Goal: Task Accomplishment & Management: Use online tool/utility

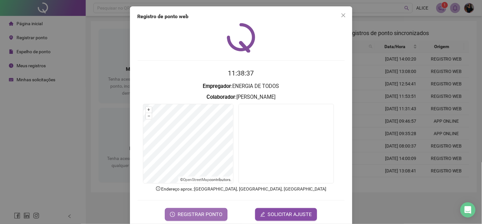
click at [204, 213] on span "REGISTRAR PONTO" at bounding box center [200, 214] width 45 height 8
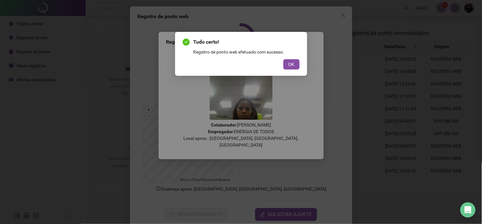
drag, startPoint x: 295, startPoint y: 59, endPoint x: 292, endPoint y: 83, distance: 24.1
click at [295, 60] on button "OK" at bounding box center [292, 64] width 16 height 10
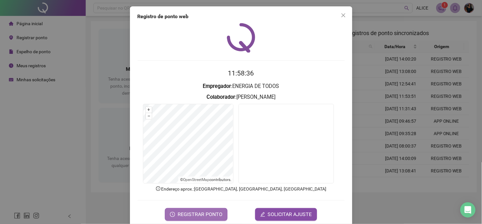
click at [219, 213] on span "REGISTRAR PONTO" at bounding box center [200, 214] width 45 height 8
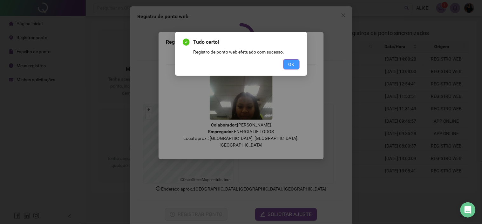
click at [297, 67] on button "OK" at bounding box center [292, 64] width 16 height 10
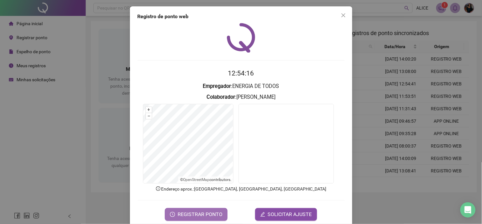
click at [219, 214] on span "REGISTRAR PONTO" at bounding box center [200, 214] width 45 height 8
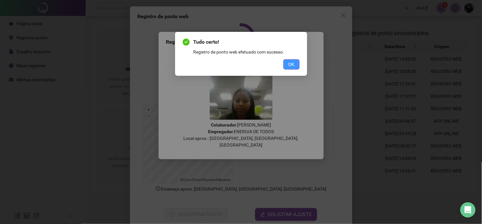
click at [290, 64] on span "OK" at bounding box center [292, 64] width 6 height 7
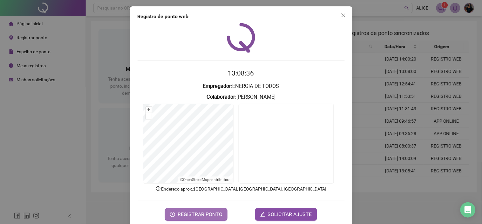
click at [198, 212] on span "REGISTRAR PONTO" at bounding box center [200, 214] width 45 height 8
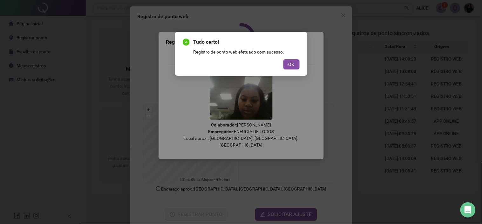
click at [311, 109] on div "Tudo certo! Registro de ponto web efetuado com sucesso. OK" at bounding box center [241, 112] width 482 height 224
click at [293, 61] on span "OK" at bounding box center [292, 64] width 6 height 7
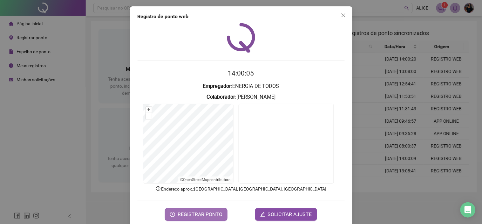
click at [198, 214] on span "REGISTRAR PONTO" at bounding box center [200, 214] width 45 height 8
